Goal: Task Accomplishment & Management: Complete application form

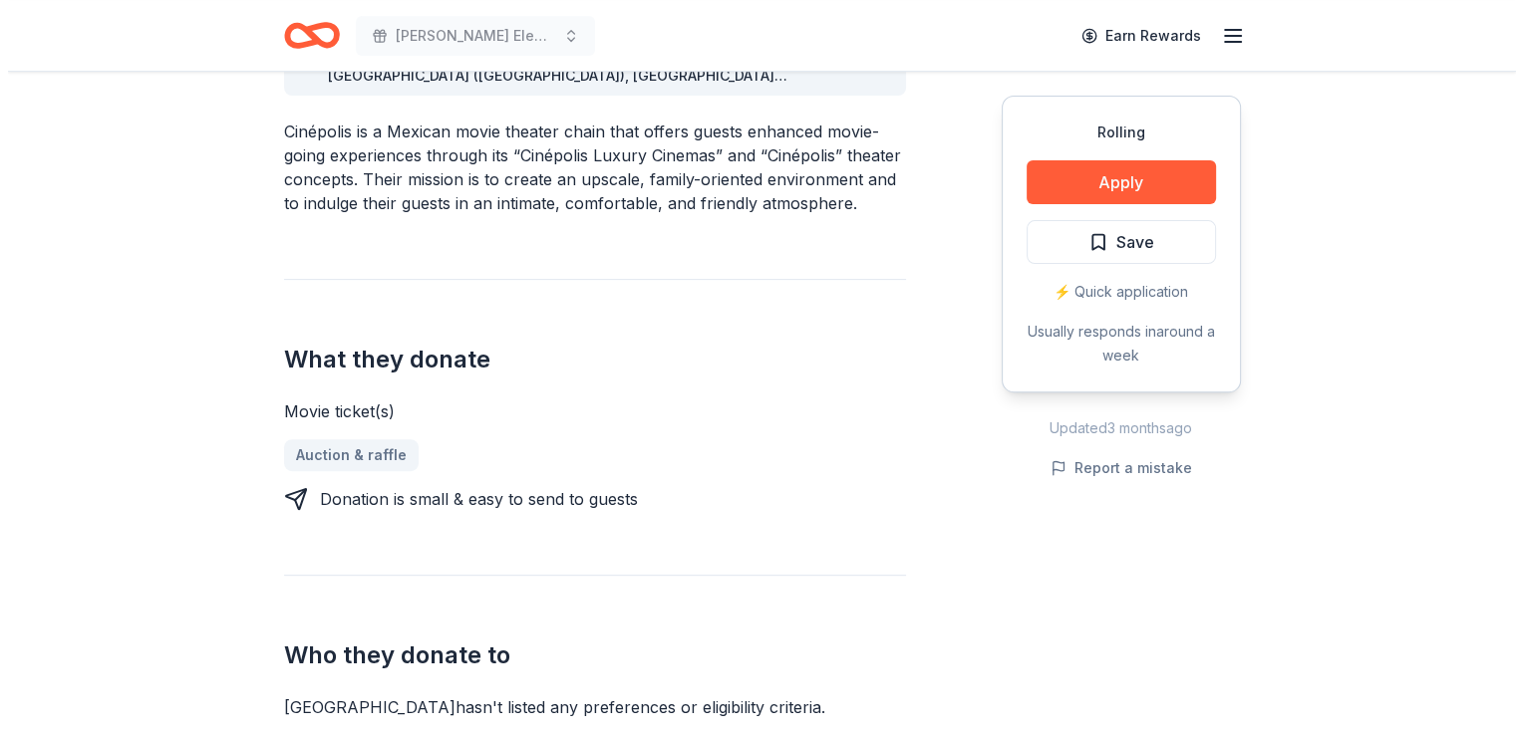
scroll to position [642, 0]
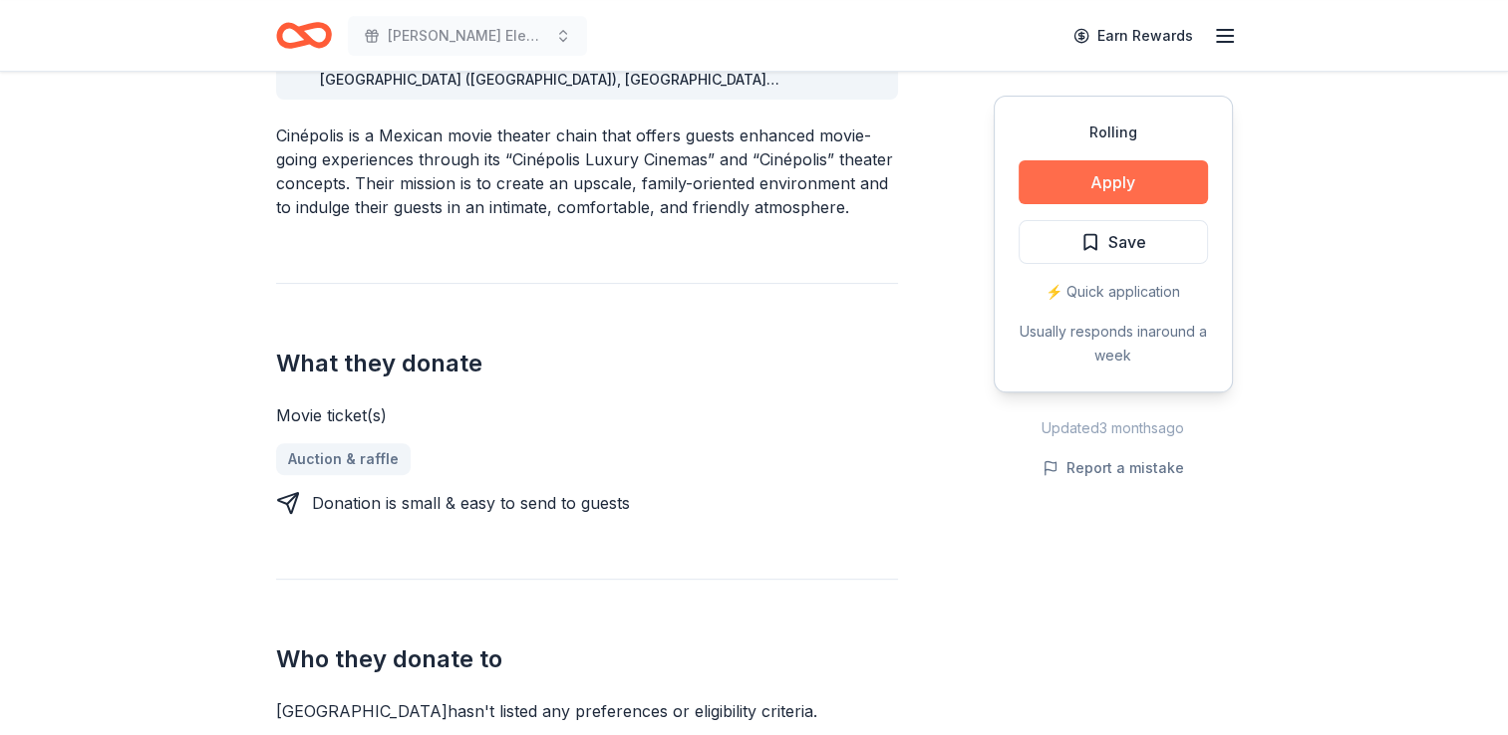
click at [1112, 182] on button "Apply" at bounding box center [1112, 182] width 189 height 44
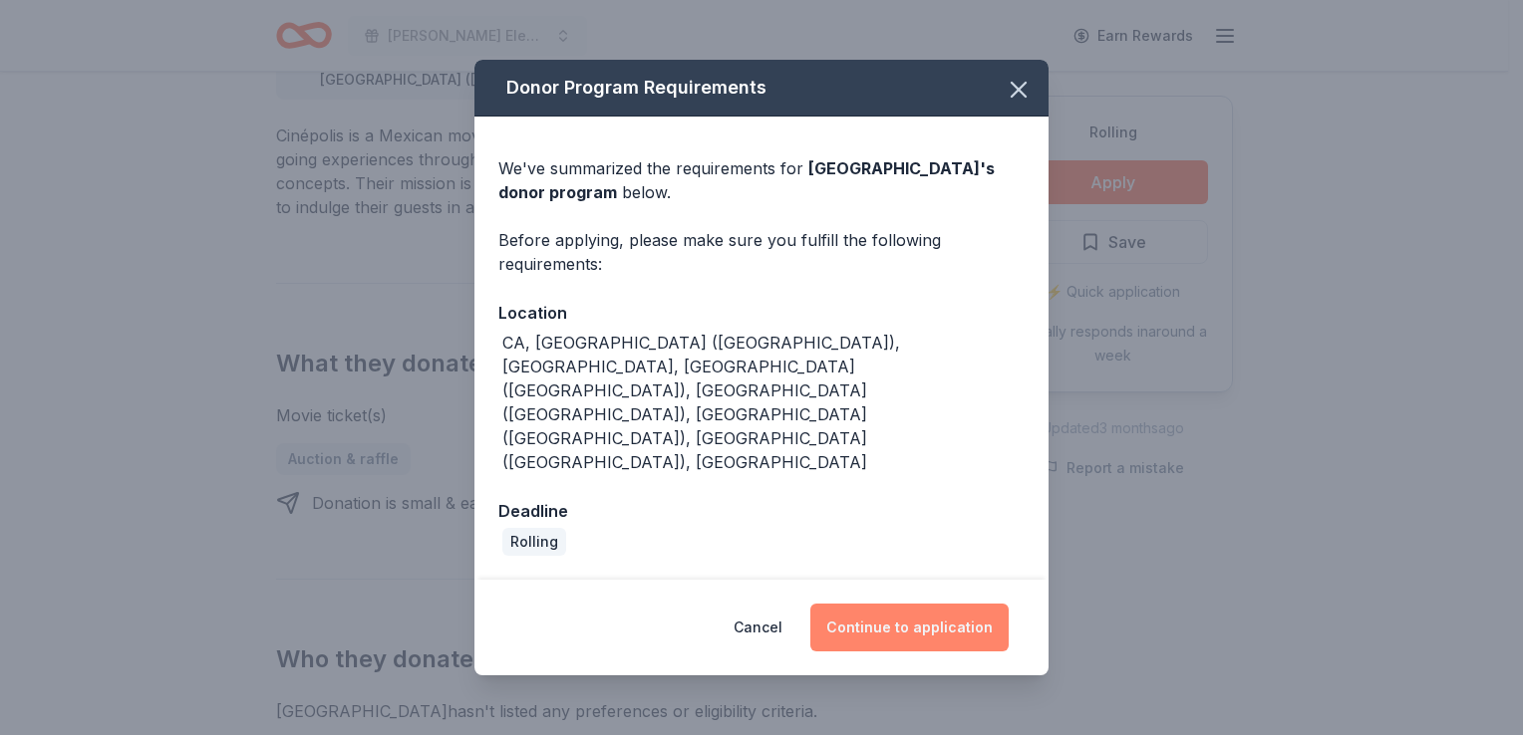
click at [912, 604] on button "Continue to application" at bounding box center [909, 628] width 198 height 48
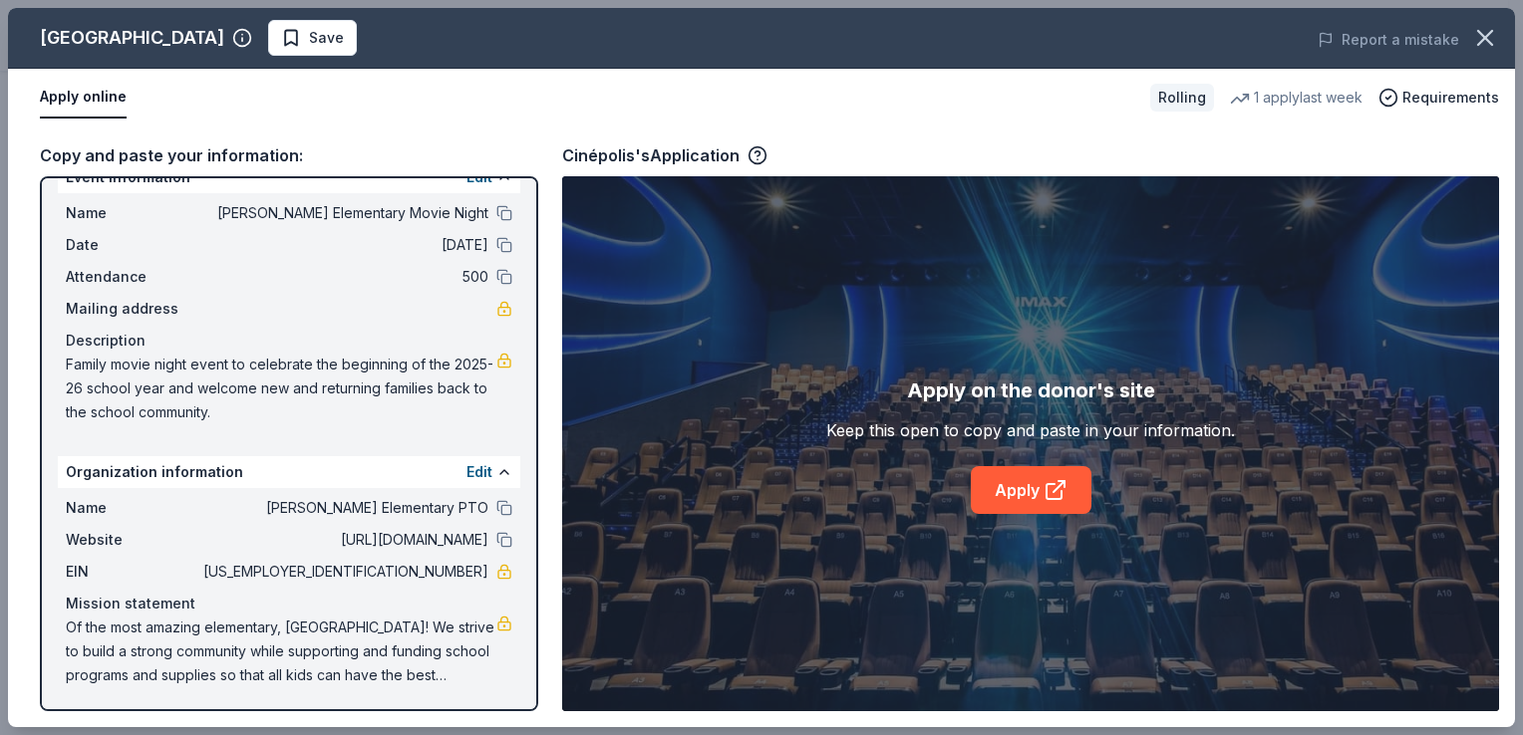
scroll to position [0, 0]
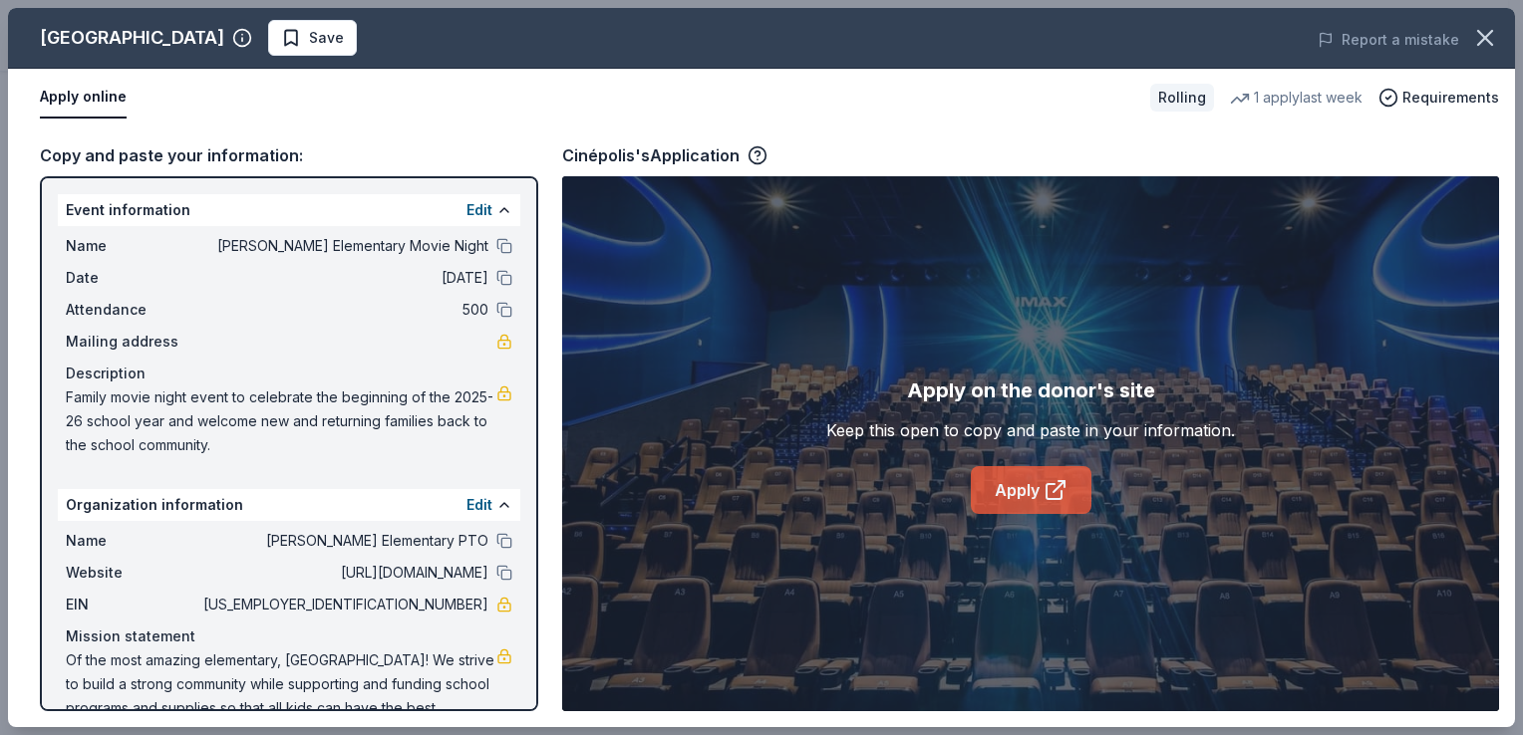
click at [1034, 486] on link "Apply" at bounding box center [1031, 490] width 121 height 48
click at [64, 96] on button "Apply online" at bounding box center [83, 98] width 87 height 42
click at [109, 106] on button "Apply online" at bounding box center [83, 98] width 87 height 42
click at [88, 95] on button "Apply online" at bounding box center [83, 98] width 87 height 42
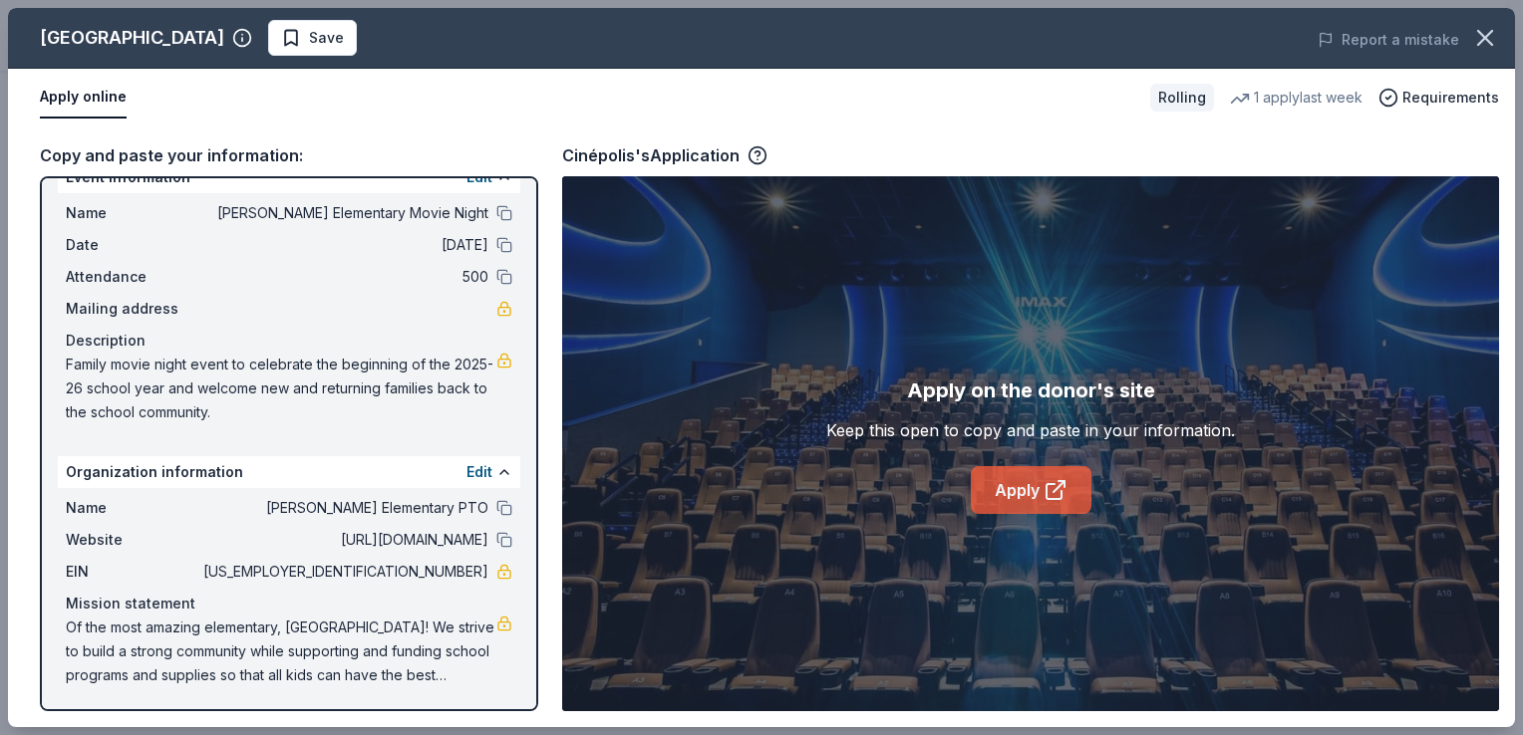
click at [1031, 486] on link "Apply" at bounding box center [1031, 490] width 121 height 48
drag, startPoint x: 68, startPoint y: 369, endPoint x: 273, endPoint y: 421, distance: 211.7
click at [273, 421] on span "Family movie night event to celebrate the beginning of the 2025-26 school year …" at bounding box center [281, 389] width 431 height 72
click at [171, 391] on span "Family movie night event to celebrate the beginning of the 2025-26 school year …" at bounding box center [281, 389] width 431 height 72
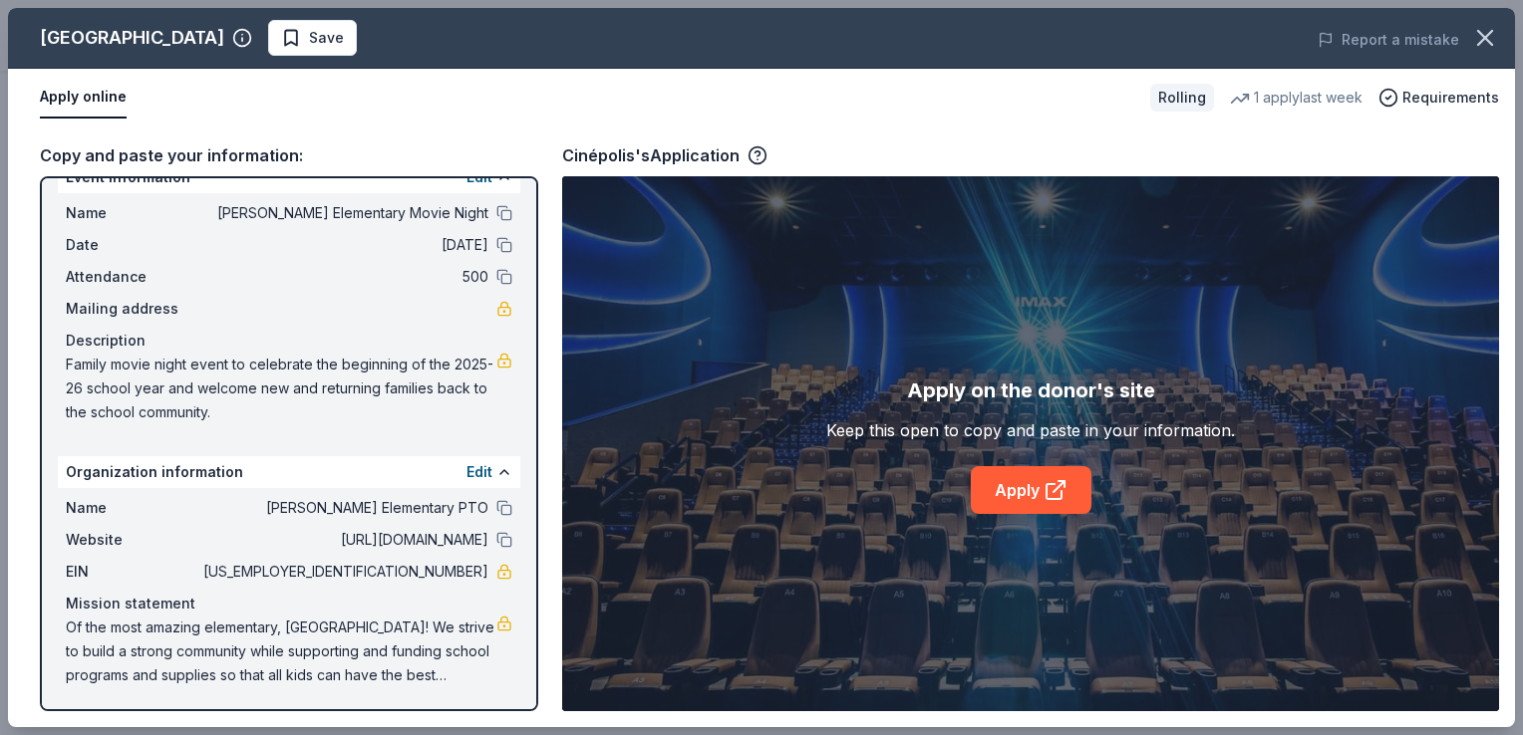
click at [107, 371] on span "Family movie night event to celebrate the beginning of the 2025-26 school year …" at bounding box center [281, 389] width 431 height 72
